Goal: Find contact information: Find contact information

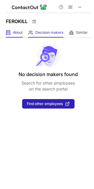
click at [16, 34] on span "About" at bounding box center [18, 32] width 10 height 5
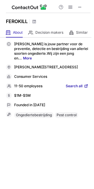
click at [71, 89] on span "Search all" at bounding box center [74, 86] width 17 height 5
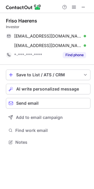
scroll to position [138, 94]
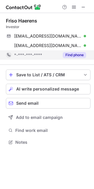
click at [73, 54] on button "Find phone" at bounding box center [74, 55] width 23 height 6
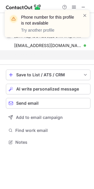
click at [84, 15] on span at bounding box center [85, 15] width 5 height 6
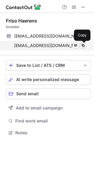
click at [81, 44] on span at bounding box center [83, 45] width 5 height 5
